Goal: Book appointment/travel/reservation

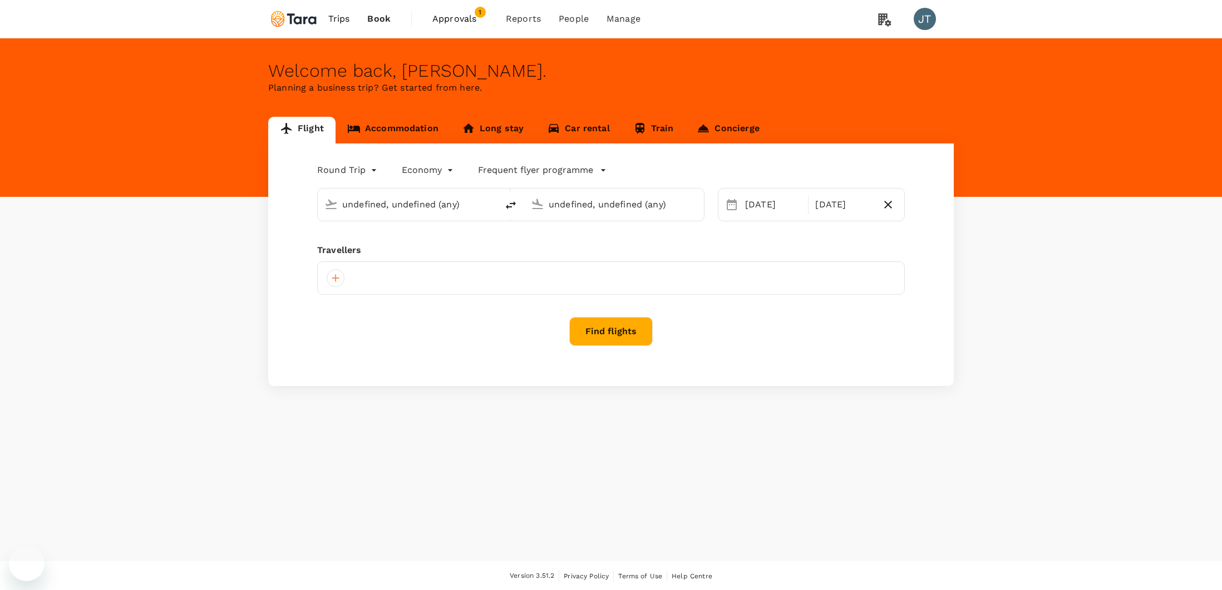
type input "Soekarno-Hatta Intl (CGK)"
type input "Ngurah Rai Intl (DPS)"
